Goal: Transaction & Acquisition: Purchase product/service

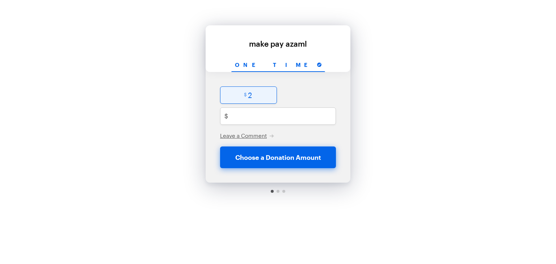
click at [252, 92] on input "radio" at bounding box center [248, 95] width 57 height 17
radio input "true"
type input "2"
checkbox input "false"
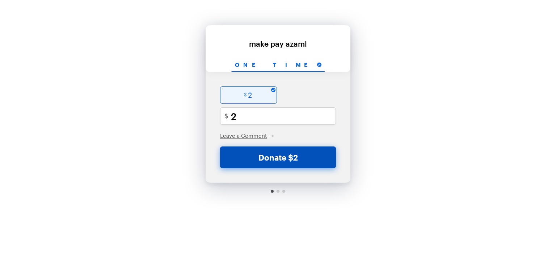
click at [289, 161] on button "Donate $2" at bounding box center [278, 158] width 116 height 22
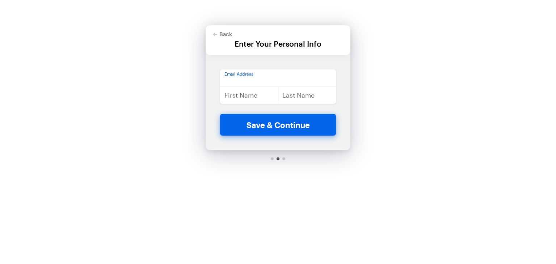
click at [264, 85] on input "email" at bounding box center [278, 78] width 116 height 17
type input "[EMAIL_ADDRESS][DOMAIN_NAME]"
click at [253, 97] on input "text" at bounding box center [249, 95] width 58 height 17
type input "dc"
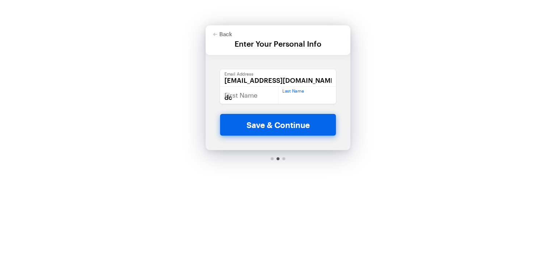
click at [297, 88] on input "text" at bounding box center [307, 95] width 58 height 17
type input "d"
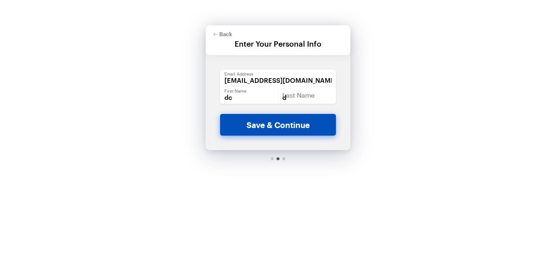
click at [306, 128] on button "Save & Continue" at bounding box center [278, 125] width 116 height 22
checkbox input "false"
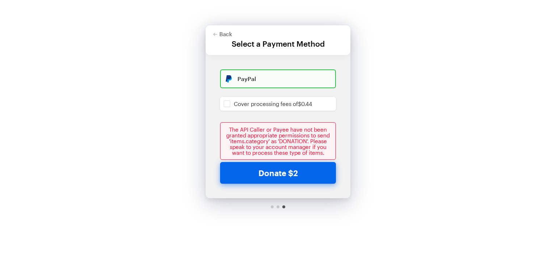
click at [295, 140] on div "The API Caller or Payee have not been granted appropriate permissions to send '…" at bounding box center [278, 141] width 116 height 38
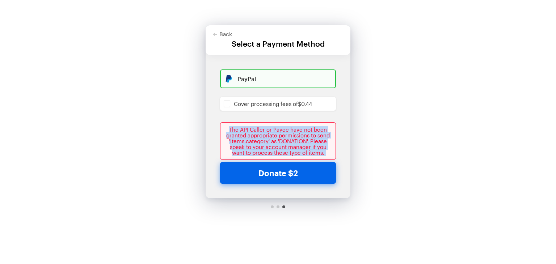
click at [295, 140] on div "The API Caller or Payee have not been granted appropriate permissions to send '…" at bounding box center [278, 141] width 116 height 38
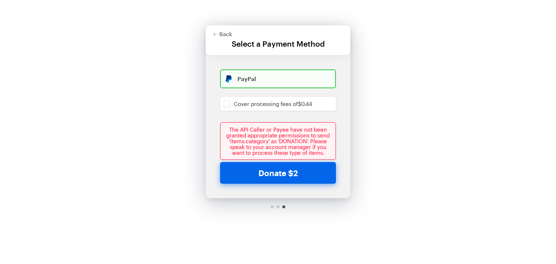
click at [441, 156] on div "Back Back Select a Payment Method For your generous donation of $2 One time $ 2…" at bounding box center [278, 115] width 556 height 230
click at [258, 148] on div "The API Caller or Payee have not been granted appropriate permissions to send '…" at bounding box center [278, 141] width 116 height 38
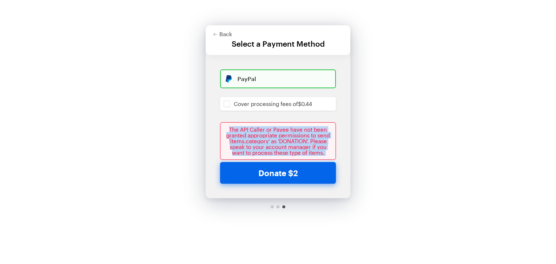
click at [258, 148] on div "The API Caller or Payee have not been granted appropriate permissions to send '…" at bounding box center [278, 141] width 116 height 38
copy div "The API Caller or Payee have not been granted appropriate permissions to send '…"
click at [407, 147] on div "Back Back Select a Payment Method For your generous donation of $2 One time $ 2…" at bounding box center [278, 115] width 556 height 230
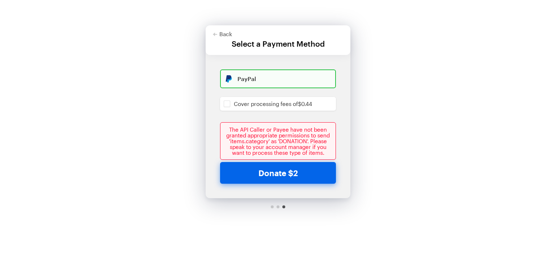
click at [255, 134] on div "The API Caller or Payee have not been granted appropriate permissions to send '…" at bounding box center [278, 141] width 116 height 38
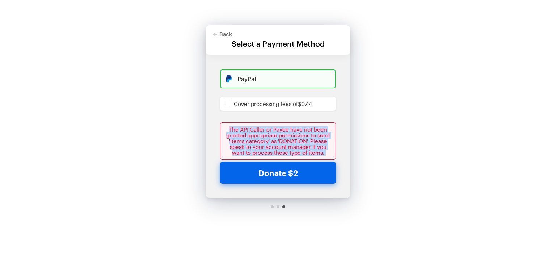
click at [255, 134] on div "The API Caller or Payee have not been granted appropriate permissions to send '…" at bounding box center [278, 141] width 116 height 38
click at [263, 142] on div "The API Caller or Payee have not been granted appropriate permissions to send '…" at bounding box center [278, 141] width 116 height 38
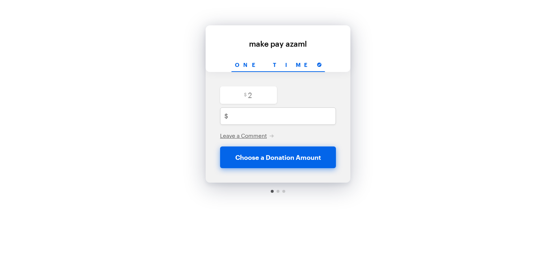
click at [263, 104] on div "$ 2" at bounding box center [248, 97] width 59 height 20
click at [259, 99] on input "radio" at bounding box center [248, 95] width 57 height 17
radio input "true"
type input "2"
checkbox input "false"
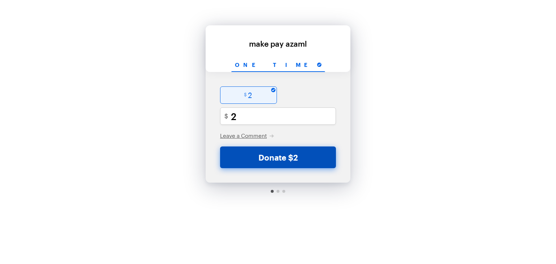
click at [293, 163] on button "Donate $2" at bounding box center [278, 158] width 116 height 22
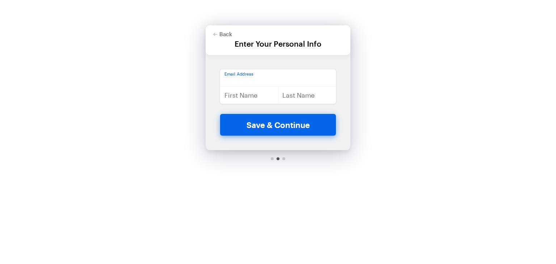
click at [261, 86] on input "email" at bounding box center [278, 78] width 116 height 17
type input "[EMAIL_ADDRESS][DOMAIN_NAME]"
click at [248, 97] on input "text" at bounding box center [249, 95] width 58 height 17
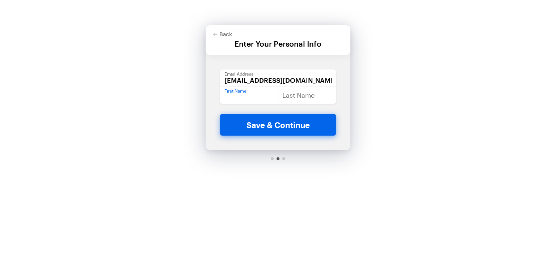
type input "dc"
click at [315, 96] on input "text" at bounding box center [307, 95] width 58 height 17
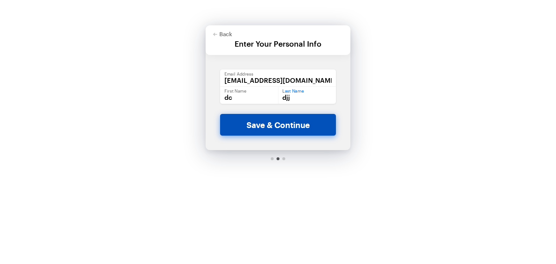
type input "djj"
click at [310, 119] on button "Save & Continue" at bounding box center [278, 125] width 116 height 22
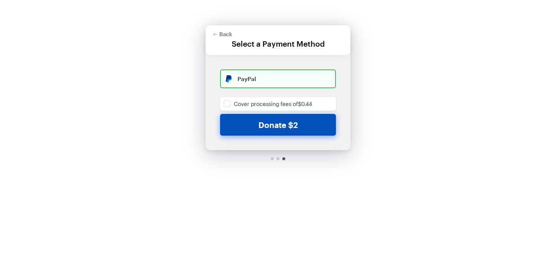
checkbox input "false"
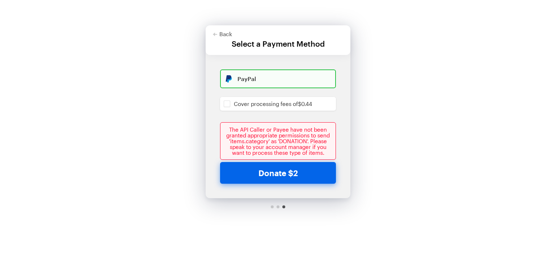
click at [148, 141] on div "Back Back Select a Payment Method For your generous donation of $2 One time $ 2…" at bounding box center [278, 115] width 556 height 230
drag, startPoint x: 268, startPoint y: 142, endPoint x: 230, endPoint y: 140, distance: 38.1
click at [230, 140] on div "The API Caller or Payee have not been granted appropriate permissions to send '…" at bounding box center [278, 141] width 116 height 38
copy div "items.category"
click at [133, 133] on div "Back Back Select a Payment Method For your generous donation of $2 One time $ 2…" at bounding box center [278, 115] width 556 height 230
